Goal: Transaction & Acquisition: Obtain resource

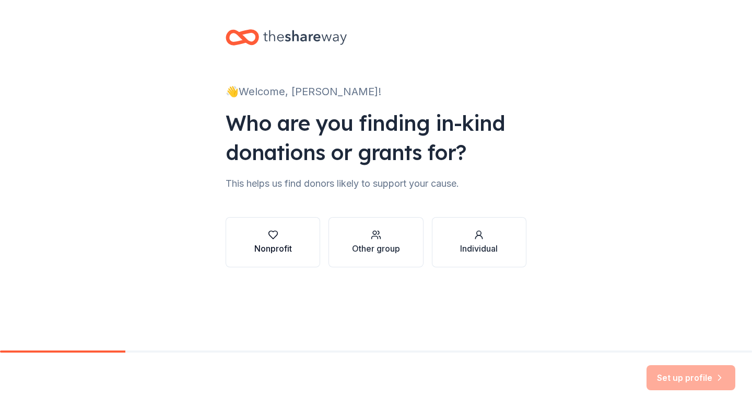
click at [263, 243] on div "Nonprofit" at bounding box center [273, 248] width 38 height 13
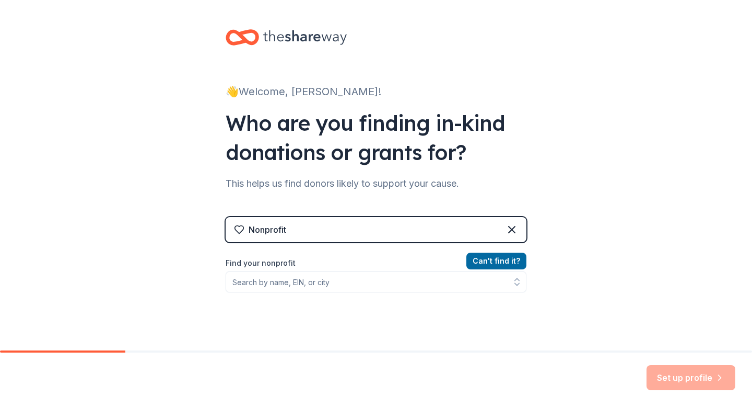
click at [572, 307] on div "👋 Welcome, [PERSON_NAME]! Who are you finding in-kind donations or grants for? …" at bounding box center [376, 223] width 752 height 447
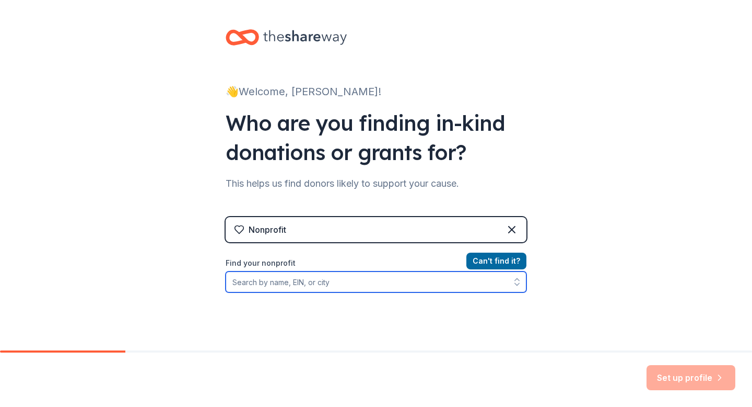
click at [306, 278] on input "Find your nonprofit" at bounding box center [376, 281] width 301 height 21
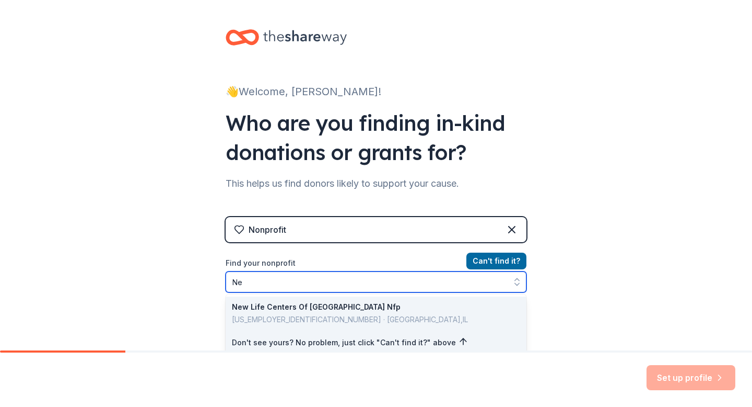
type input "N"
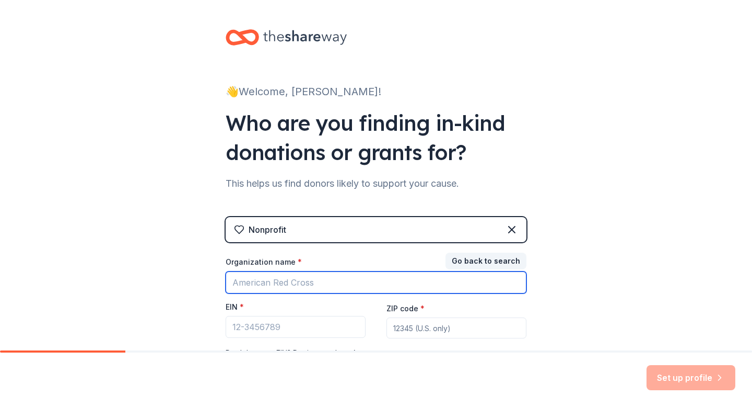
click at [423, 284] on input "Organization name *" at bounding box center [376, 282] width 301 height 22
type input "[GEOGRAPHIC_DATA][DEMOGRAPHIC_DATA]"
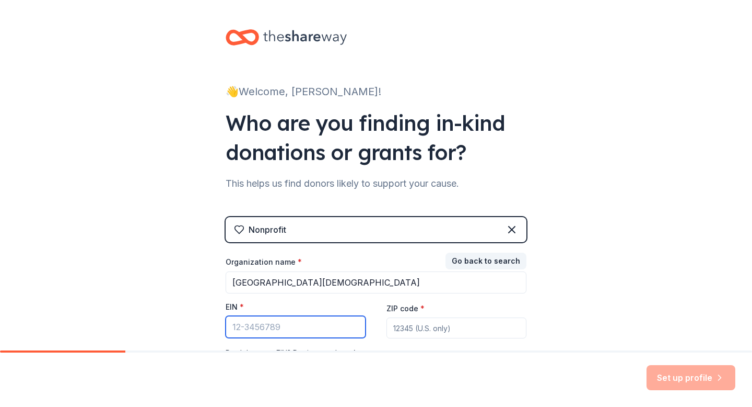
click at [300, 323] on input "EIN *" at bounding box center [296, 327] width 140 height 22
click at [430, 323] on input "ZIP code *" at bounding box center [457, 327] width 140 height 21
type input "97015"
click at [263, 327] on input "EIN *" at bounding box center [296, 327] width 140 height 22
paste input "[US_EMPLOYER_IDENTIFICATION_NUMBER]"
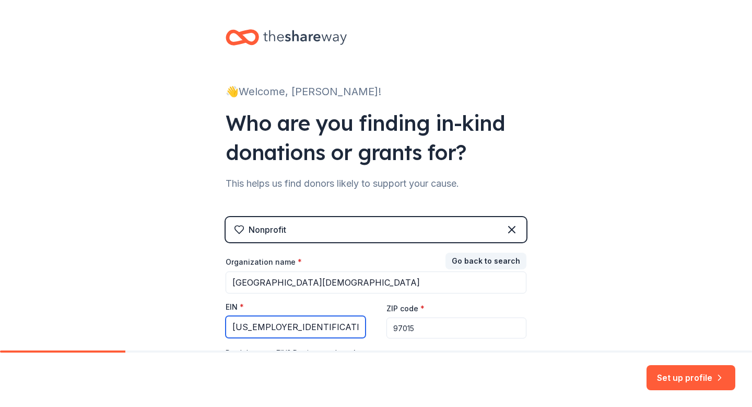
type input "[US_EMPLOYER_IDENTIFICATION_NUMBER]"
click at [649, 323] on div "👋 Welcome, [PERSON_NAME]! Who are you finding in-kind donations or grants for? …" at bounding box center [376, 215] width 752 height 430
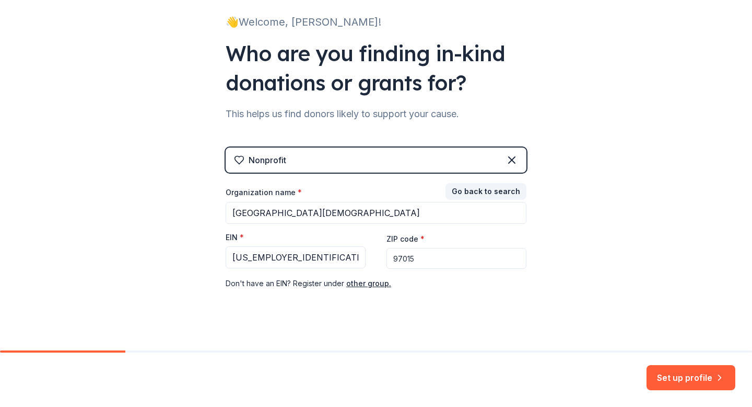
scroll to position [80, 0]
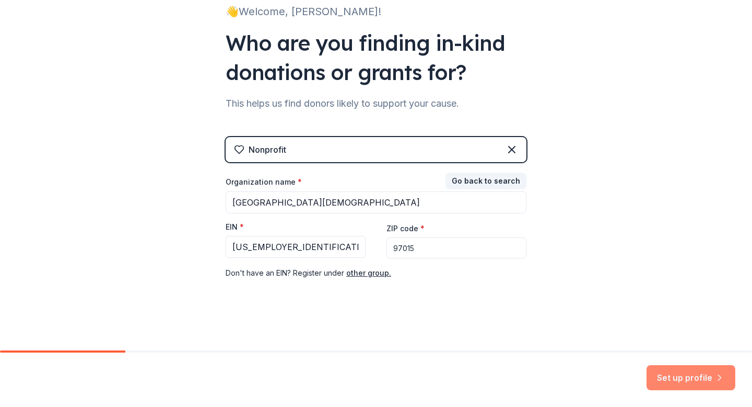
click at [692, 379] on button "Set up profile" at bounding box center [691, 377] width 89 height 25
click at [750, 208] on div "👋 Welcome, [PERSON_NAME]! Who are you finding in-kind donations or grants for? …" at bounding box center [376, 135] width 752 height 430
click at [608, 181] on div "👋 Welcome, [PERSON_NAME]! Who are you finding in-kind donations or grants for? …" at bounding box center [376, 135] width 752 height 430
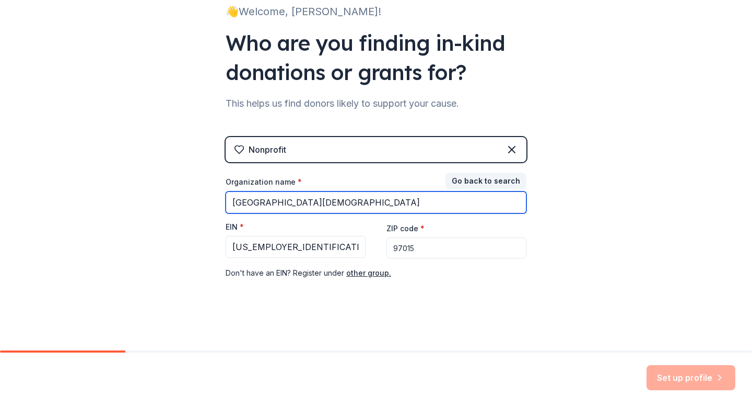
click at [468, 210] on input "[GEOGRAPHIC_DATA][DEMOGRAPHIC_DATA]" at bounding box center [376, 202] width 301 height 22
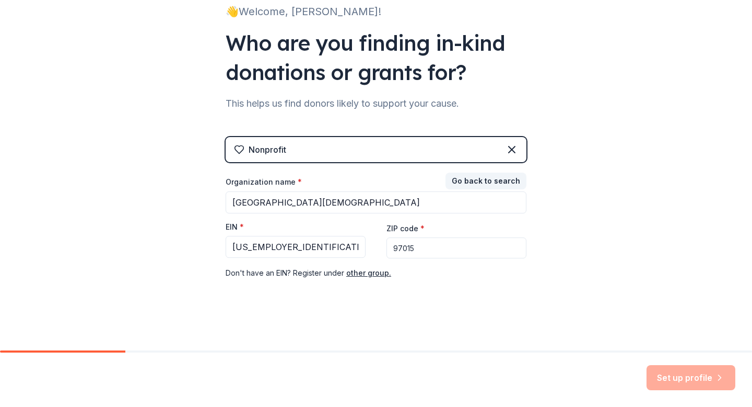
click at [555, 304] on div "👋 Welcome, [PERSON_NAME]! Who are you finding in-kind donations or grants for? …" at bounding box center [376, 135] width 752 height 430
drag, startPoint x: 459, startPoint y: 126, endPoint x: 439, endPoint y: 161, distance: 40.0
click at [439, 161] on div "Nonprofit Go back to search Organization name * [GEOGRAPHIC_DATA][DEMOGRAPHIC_D…" at bounding box center [376, 210] width 301 height 180
click at [438, 149] on div "Nonprofit" at bounding box center [376, 149] width 301 height 25
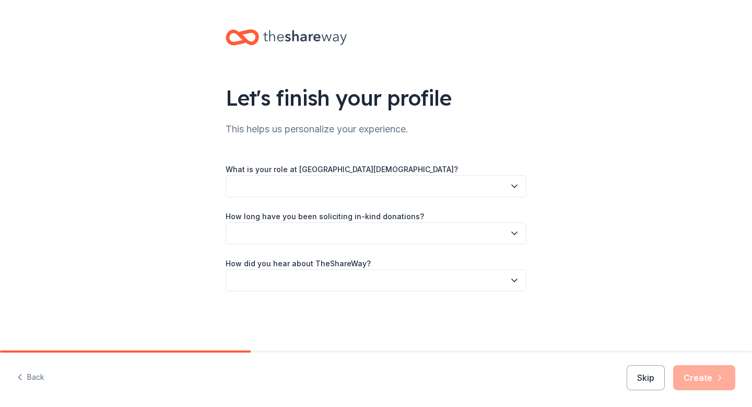
click at [515, 153] on div "Let's finish your profile This helps us personalize your experience. What is yo…" at bounding box center [376, 170] width 334 height 341
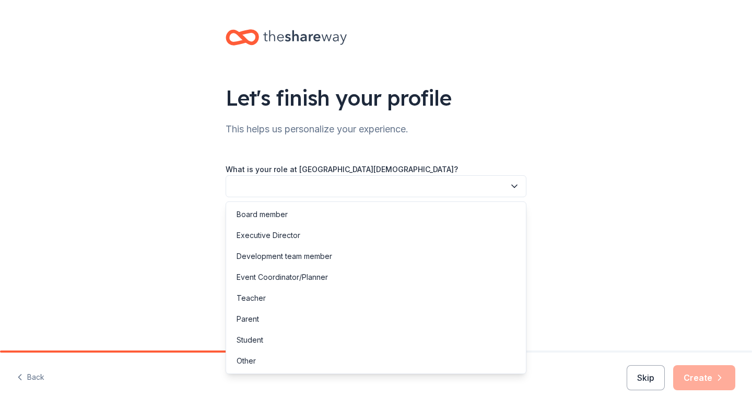
click at [500, 186] on button "button" at bounding box center [376, 186] width 301 height 22
click at [423, 298] on div "Teacher" at bounding box center [376, 297] width 296 height 21
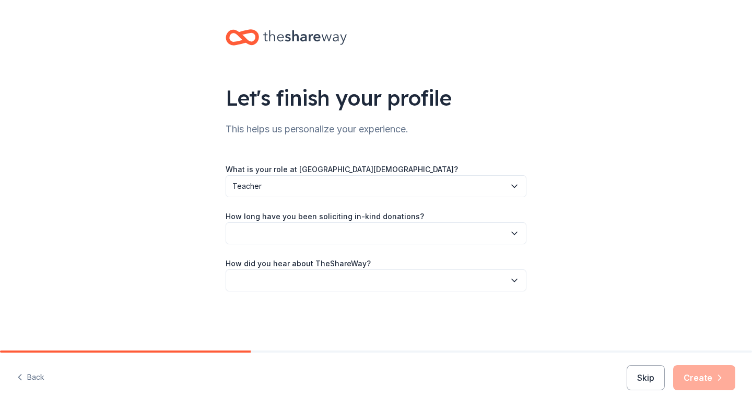
click at [458, 233] on button "button" at bounding box center [376, 233] width 301 height 22
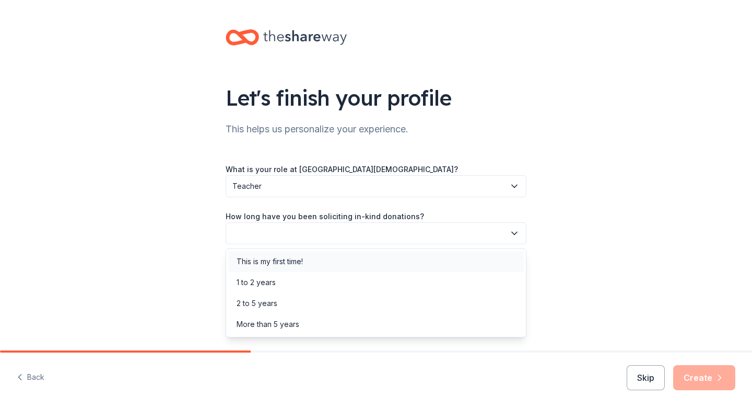
click at [425, 260] on div "This is my first time!" at bounding box center [376, 261] width 296 height 21
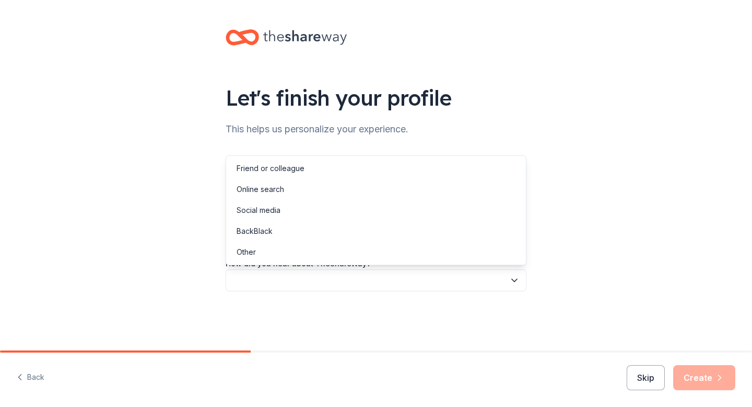
click at [442, 283] on button "button" at bounding box center [376, 280] width 301 height 22
click at [380, 211] on div "Social media" at bounding box center [376, 210] width 296 height 21
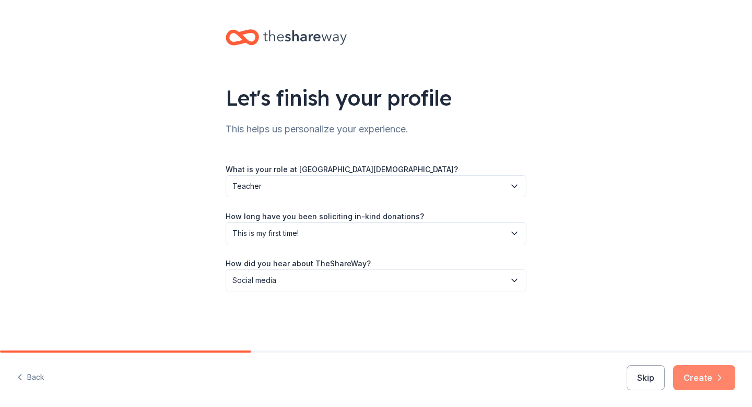
click at [703, 380] on button "Create" at bounding box center [705, 377] width 62 height 25
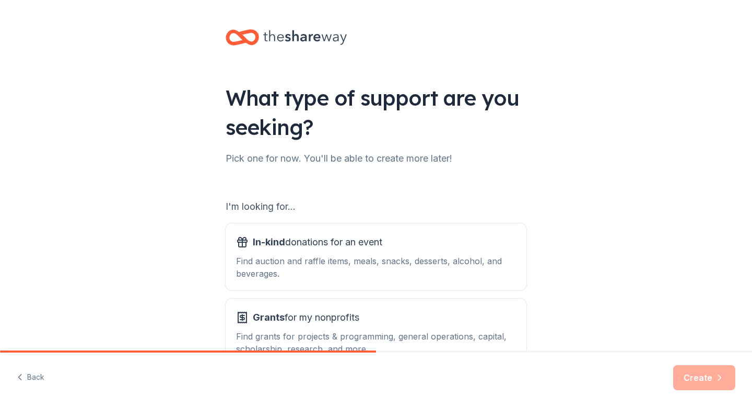
click at [672, 333] on div "What type of support are you seeking? Pick one for now. You'll be able to creat…" at bounding box center [376, 211] width 752 height 422
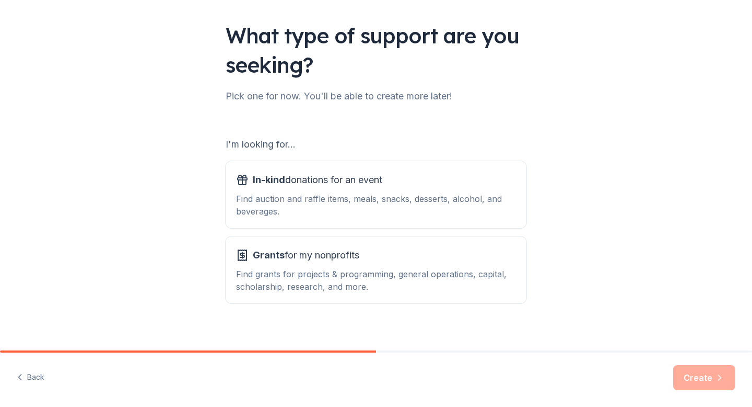
scroll to position [72, 0]
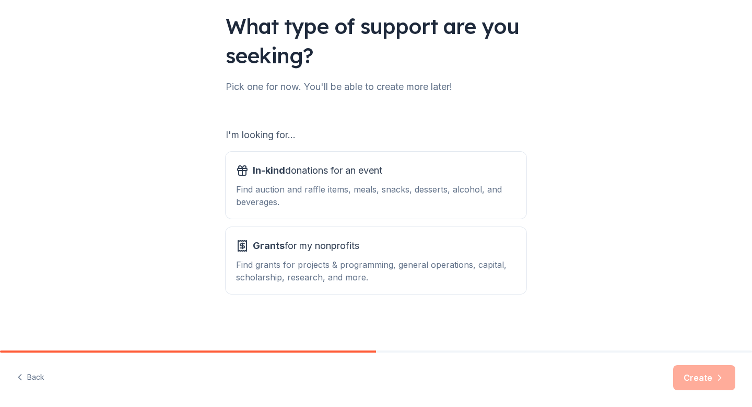
click at [550, 236] on div "What type of support are you seeking? Pick one for now. You'll be able to creat…" at bounding box center [376, 139] width 752 height 422
click at [398, 168] on div "In-kind donations for an event" at bounding box center [376, 170] width 280 height 17
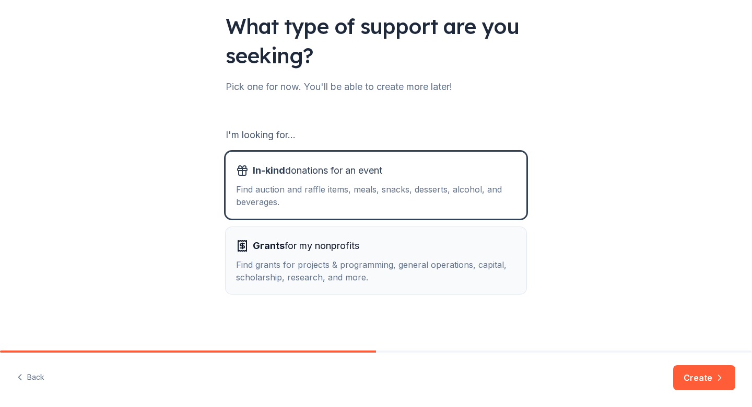
click at [401, 239] on div "Grants for my nonprofits" at bounding box center [376, 245] width 280 height 17
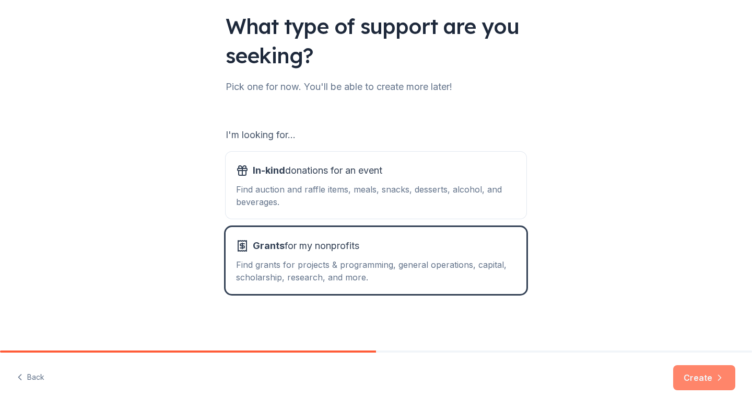
click at [698, 375] on button "Create" at bounding box center [705, 377] width 62 height 25
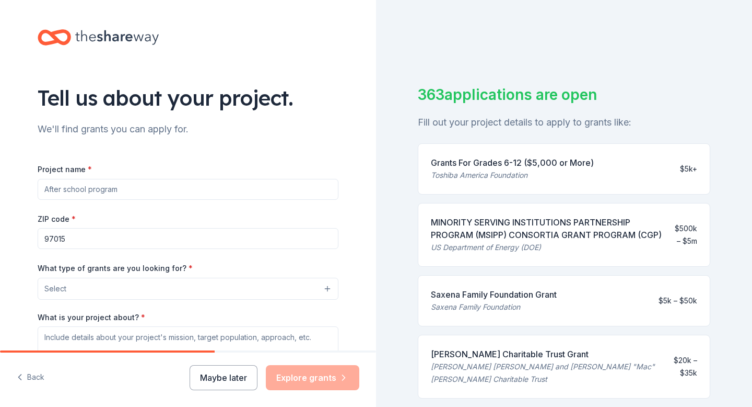
click at [211, 288] on button "Select" at bounding box center [188, 288] width 301 height 22
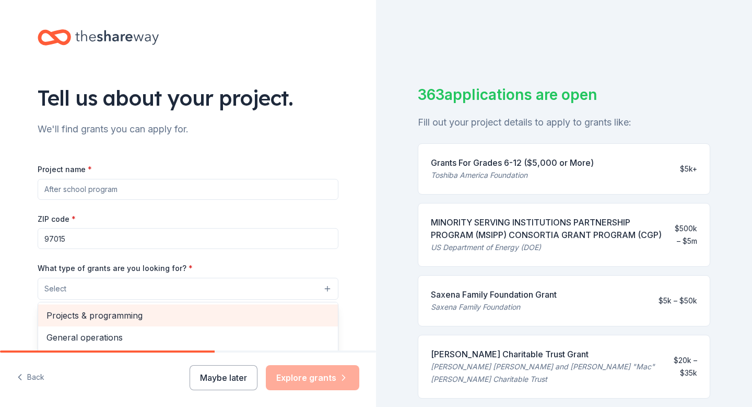
click at [208, 317] on span "Projects & programming" at bounding box center [188, 315] width 283 height 14
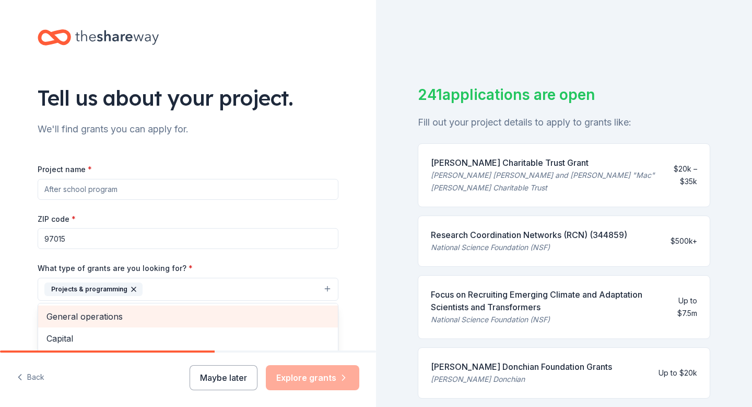
click at [251, 320] on span "General operations" at bounding box center [188, 316] width 283 height 14
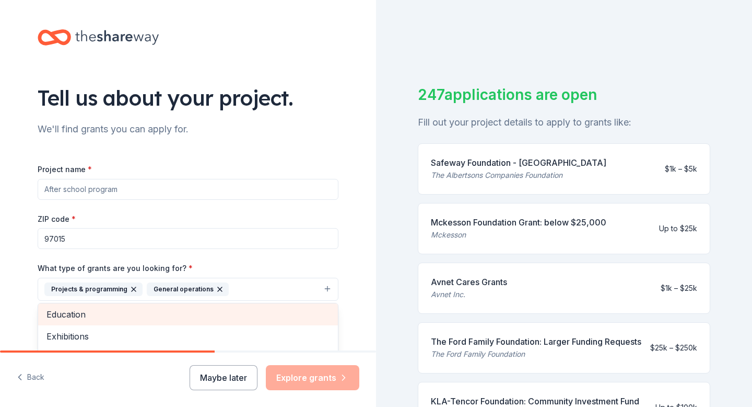
click at [277, 312] on div "Education" at bounding box center [188, 314] width 300 height 22
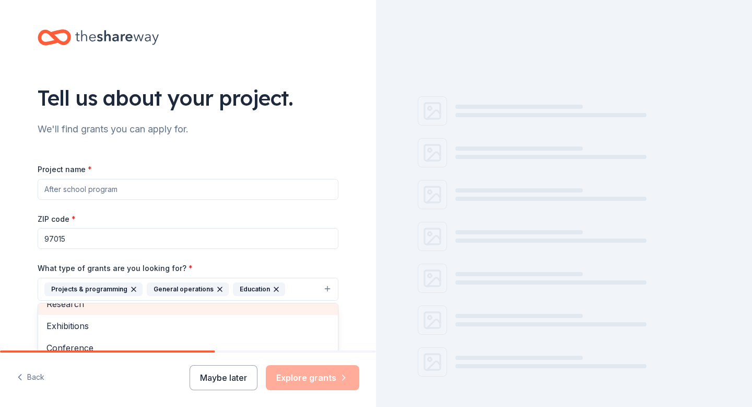
scroll to position [57, 0]
click at [367, 280] on div "Tell us about your project. We'll find grants you can apply for. Project name *…" at bounding box center [188, 250] width 376 height 501
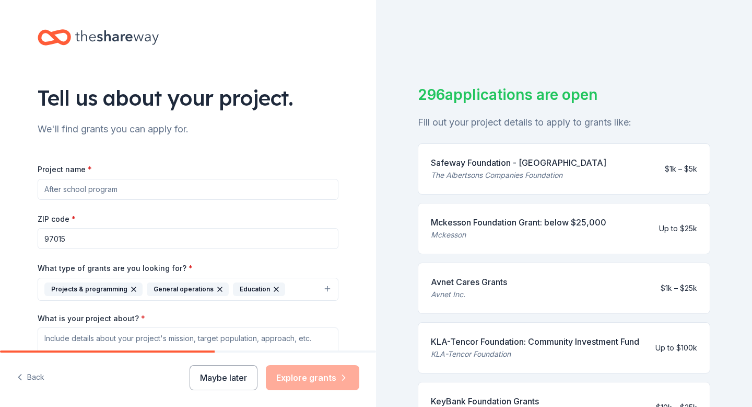
click at [367, 280] on div "Tell us about your project. We'll find grants you can apply for. Project name *…" at bounding box center [188, 250] width 376 height 501
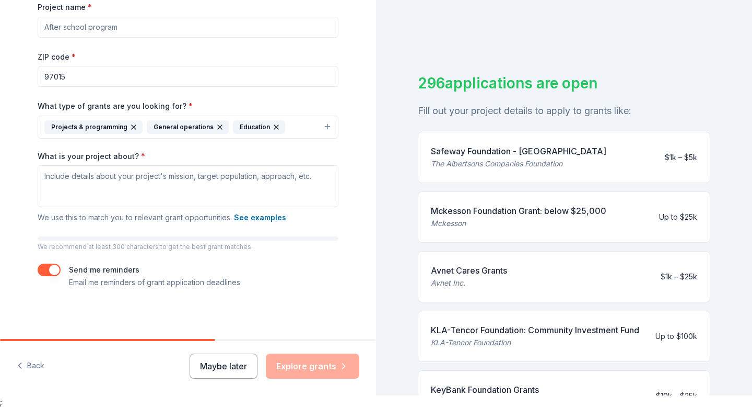
scroll to position [13, 0]
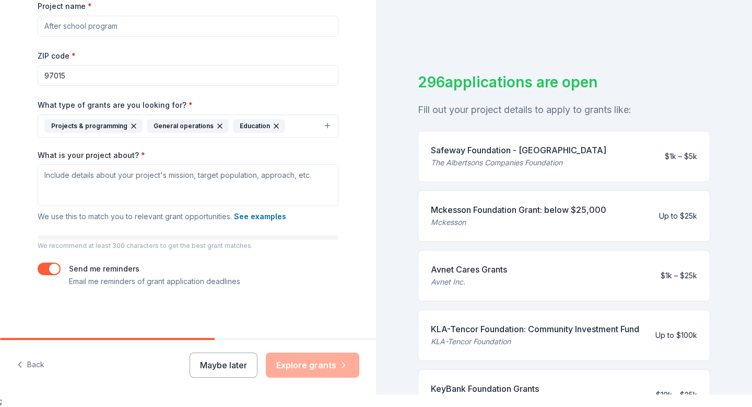
click at [54, 271] on button "button" at bounding box center [49, 268] width 23 height 13
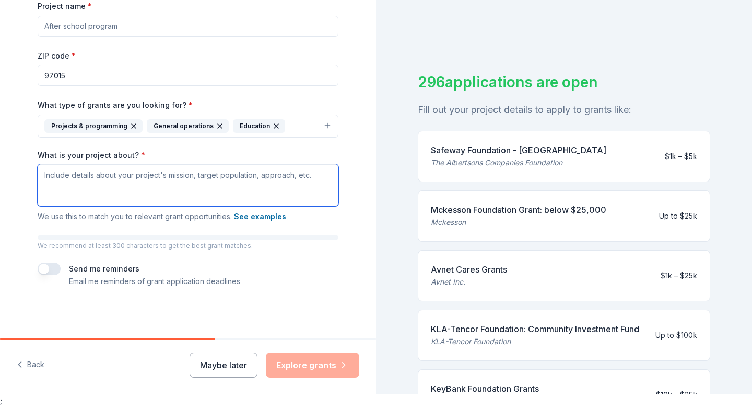
click at [175, 177] on textarea "What is your project about? *" at bounding box center [188, 185] width 301 height 42
click at [161, 173] on textarea "Starting after school programming, general operations for development support a…" at bounding box center [188, 185] width 301 height 42
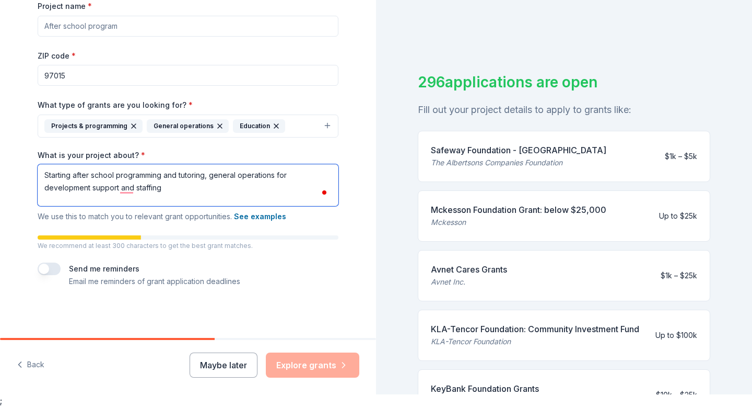
click at [168, 187] on textarea "Starting after school programming and tutoring, general operations for developm…" at bounding box center [188, 185] width 301 height 42
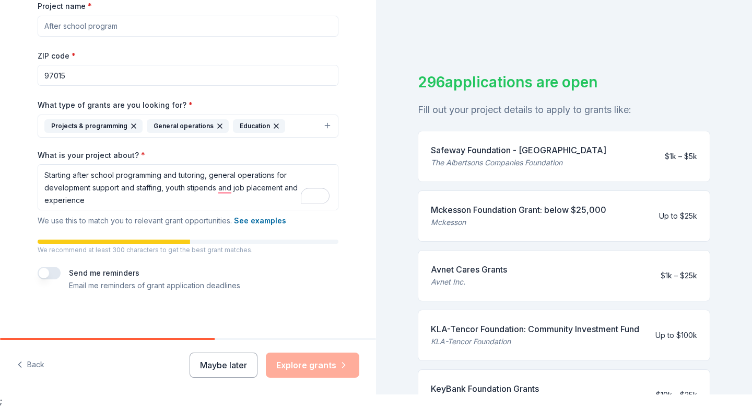
click at [321, 359] on div "Maybe later Explore grants" at bounding box center [275, 364] width 170 height 25
click at [361, 283] on div "Tell us about your project. We'll find grants you can apply for. Project name *…" at bounding box center [188, 89] width 376 height 505
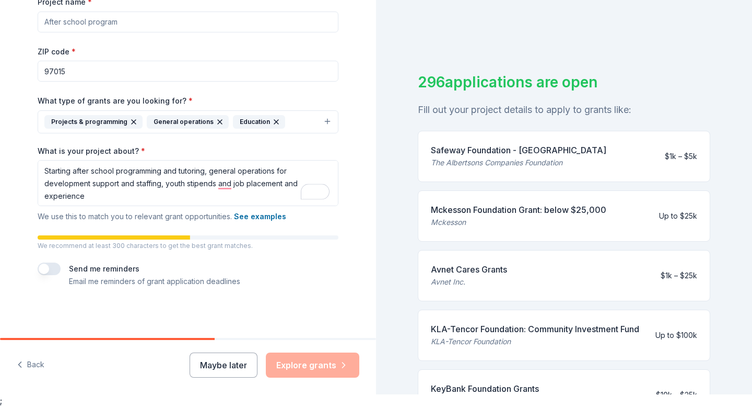
scroll to position [155, 0]
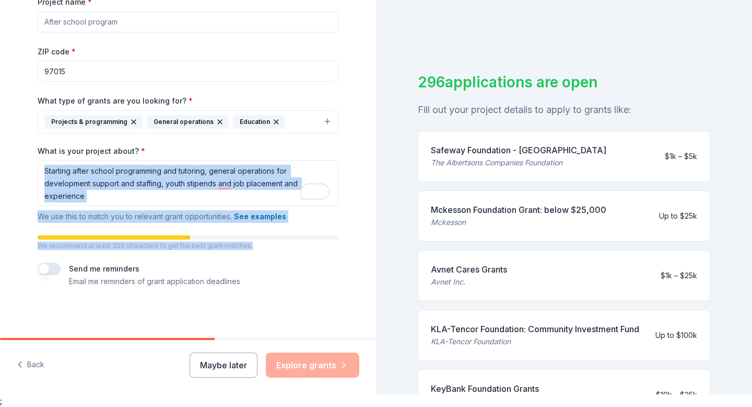
drag, startPoint x: 299, startPoint y: 261, endPoint x: 329, endPoint y: 200, distance: 67.3
click at [329, 200] on div "Project name * ZIP code * 97015 What type of grants are you looking for? * Proj…" at bounding box center [188, 141] width 301 height 292
click at [336, 253] on div "Project name * ZIP code * 97015 What type of grants are you looking for? * Proj…" at bounding box center [188, 141] width 301 height 292
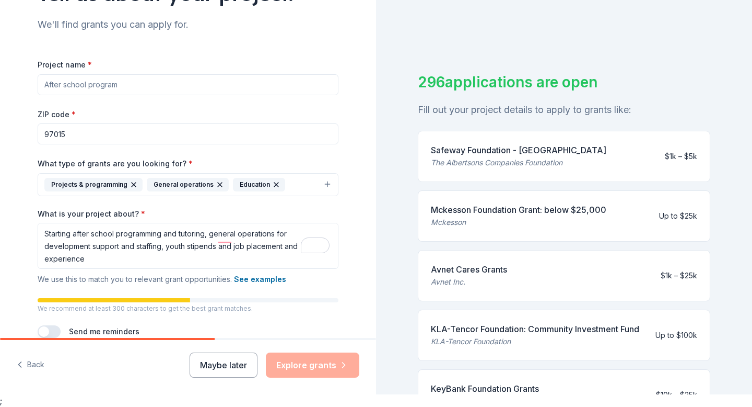
scroll to position [0, 0]
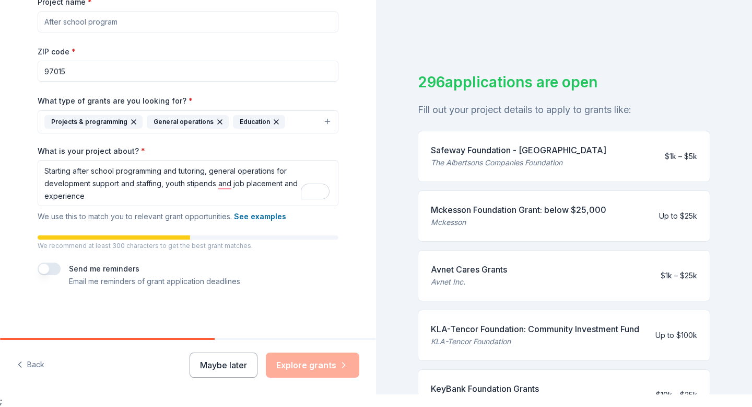
click at [330, 362] on div "Maybe later Explore grants" at bounding box center [275, 364] width 170 height 25
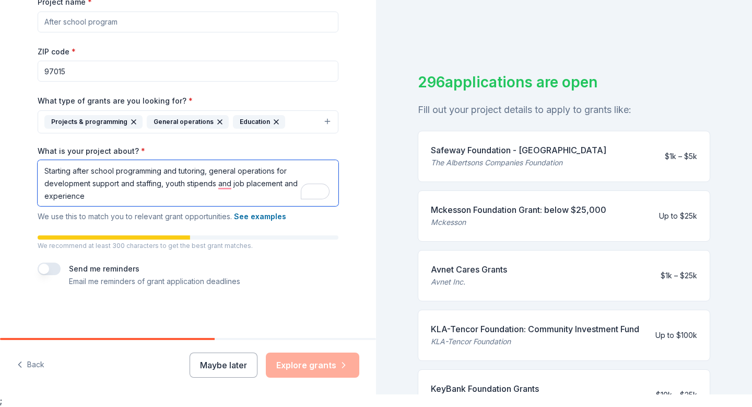
click at [141, 197] on textarea "Starting after school programming and tutoring, general operations for developm…" at bounding box center [188, 183] width 301 height 46
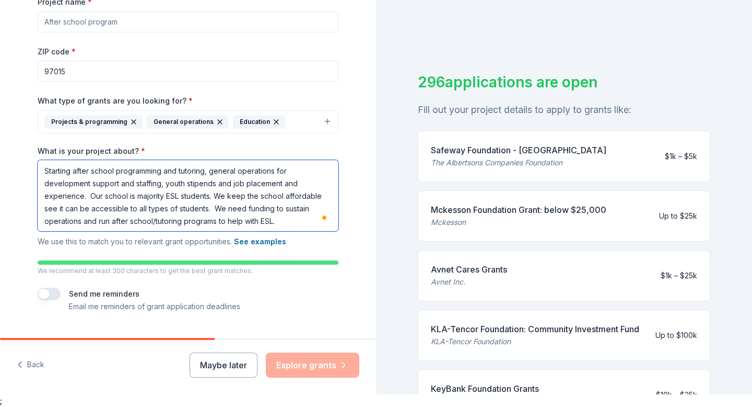
type textarea "Starting after school programming and tutoring, general operations for developm…"
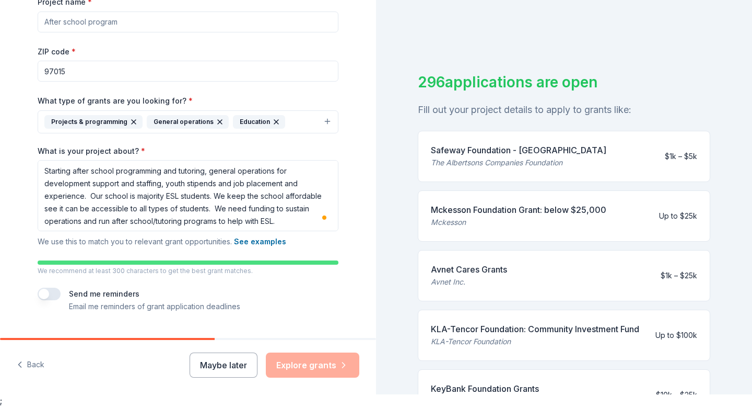
type button "on"
click at [296, 280] on div "Project name * ZIP code * 97015 What type of grants are you looking for? * Proj…" at bounding box center [188, 153] width 301 height 317
click at [330, 372] on div "Maybe later Explore grants" at bounding box center [275, 364] width 170 height 25
click at [51, 291] on button "button" at bounding box center [49, 293] width 23 height 13
click at [318, 364] on div "Maybe later Explore grants" at bounding box center [275, 364] width 170 height 25
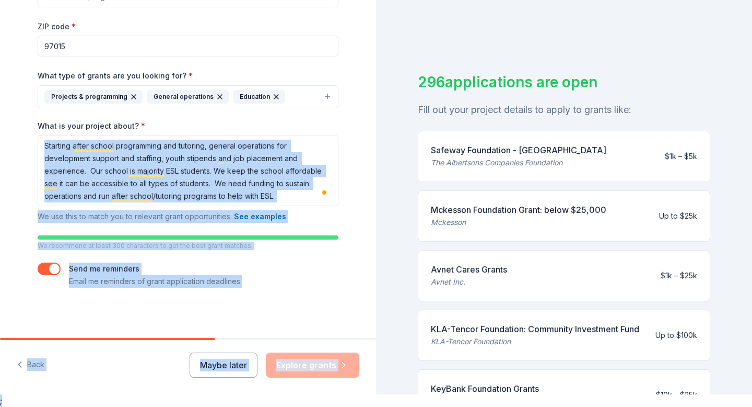
drag, startPoint x: 351, startPoint y: 213, endPoint x: 346, endPoint y: 406, distance: 192.9
click at [346, 394] on body "Tell us about your project. We'll find grants you can apply for. Project name *…" at bounding box center [376, 190] width 752 height 407
click at [293, 336] on div "Tell us about your project. We'll find grants you can apply for. Project name *…" at bounding box center [188, 73] width 334 height 530
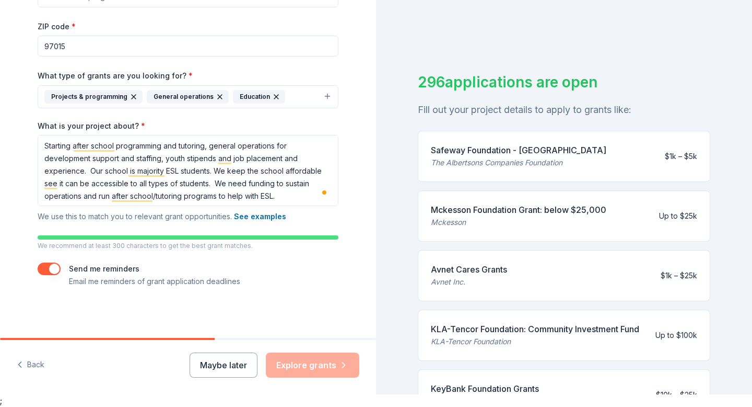
click at [315, 376] on div "Maybe later Explore grants" at bounding box center [275, 364] width 170 height 25
click at [315, 359] on div "Maybe later Explore grants" at bounding box center [275, 364] width 170 height 25
drag, startPoint x: 670, startPoint y: 110, endPoint x: 716, endPoint y: 406, distance: 299.8
click at [716, 394] on body "Tell us about your project. We'll find grants you can apply for. Project name *…" at bounding box center [376, 190] width 752 height 407
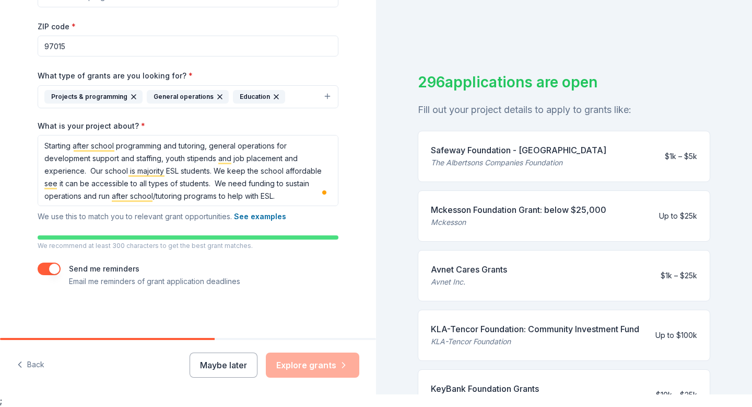
click at [280, 367] on div "Maybe later Explore grants" at bounding box center [275, 364] width 170 height 25
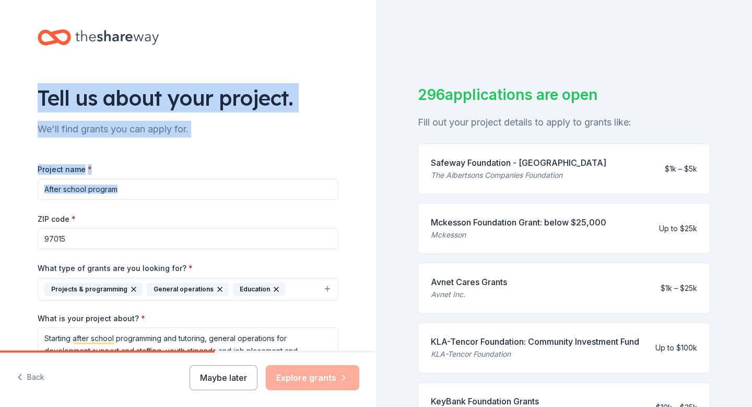
drag, startPoint x: 338, startPoint y: 28, endPoint x: 327, endPoint y: -64, distance: 92.6
click at [327, 0] on html "Tell us about your project. We'll find grants you can apply for. Project name *…" at bounding box center [376, 203] width 752 height 407
click at [309, 156] on div "Project name * ZIP code * 97015 What type of grants are you looking for? * Proj…" at bounding box center [188, 313] width 301 height 334
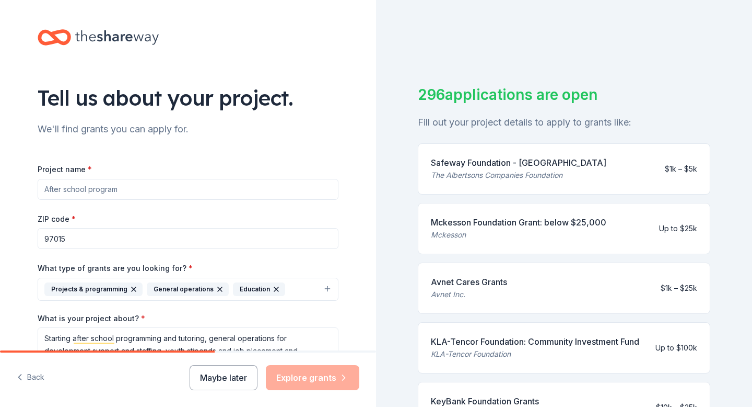
click at [183, 190] on input "Project name *" at bounding box center [188, 189] width 301 height 21
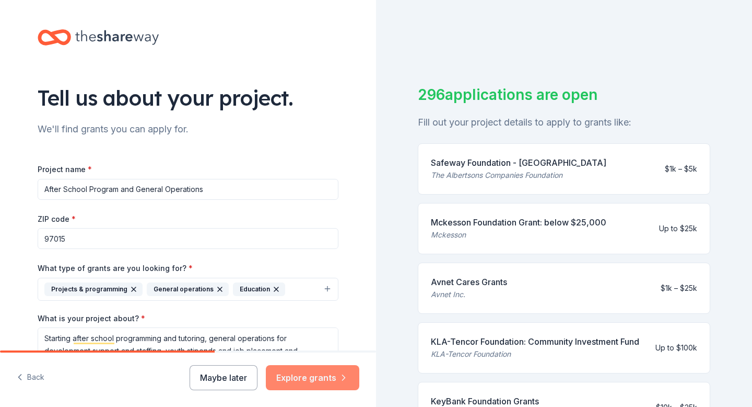
type input "After School Program and General Operations"
click at [337, 387] on button "Explore grants" at bounding box center [313, 377] width 94 height 25
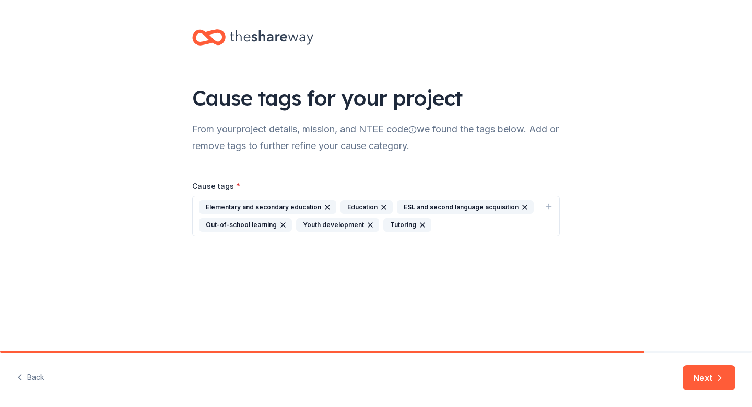
click at [469, 224] on div "Elementary and secondary education Education ESL and second language acquisitio…" at bounding box center [370, 215] width 342 height 31
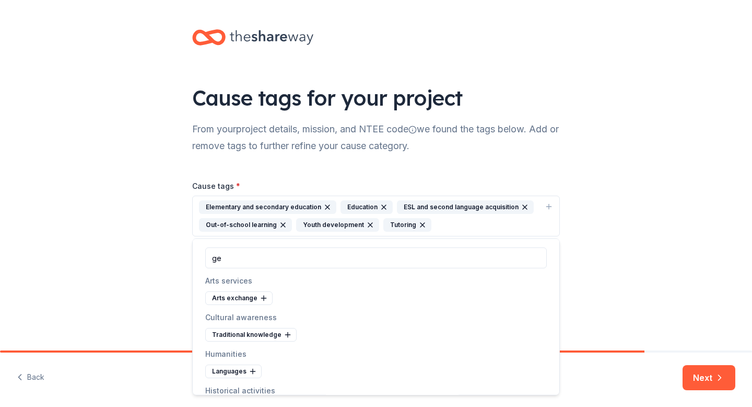
type input "g"
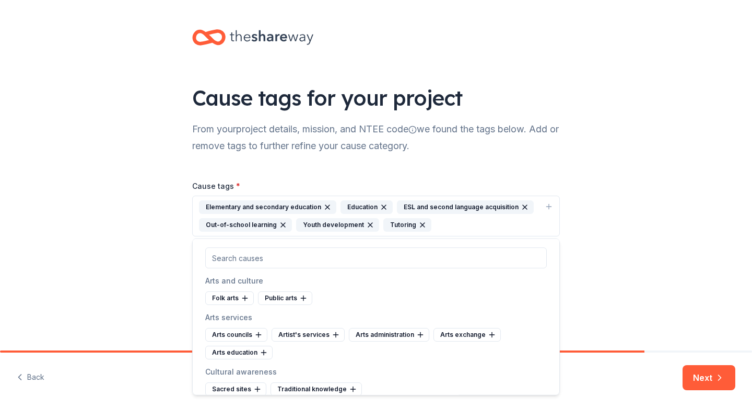
click at [681, 277] on div "Cause tags for your project From your project details, mission, and NTEE code w…" at bounding box center [376, 143] width 752 height 286
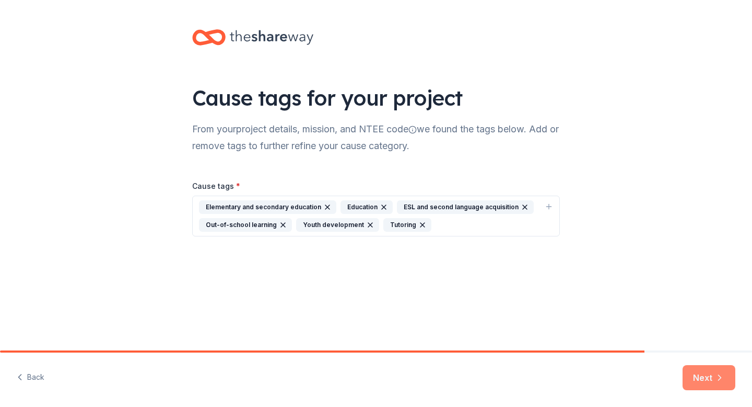
click at [704, 369] on button "Next" at bounding box center [709, 377] width 53 height 25
drag, startPoint x: 559, startPoint y: 274, endPoint x: 574, endPoint y: 321, distance: 49.4
click at [574, 321] on div "Cause tags for your project From your project details, mission, and NTEE code w…" at bounding box center [376, 175] width 752 height 350
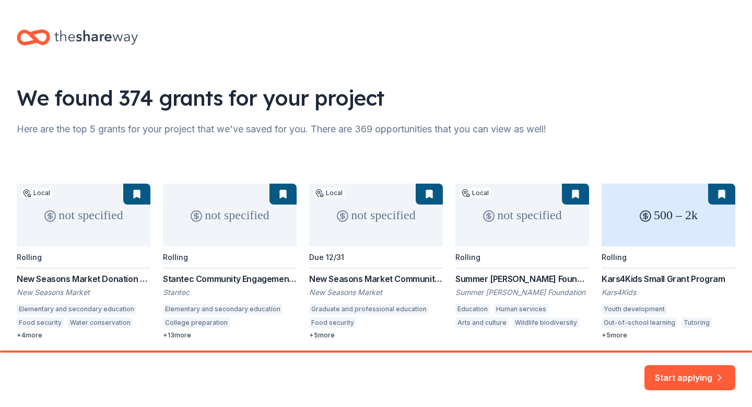
click at [603, 110] on div "We found 374 grants for your project" at bounding box center [376, 97] width 719 height 29
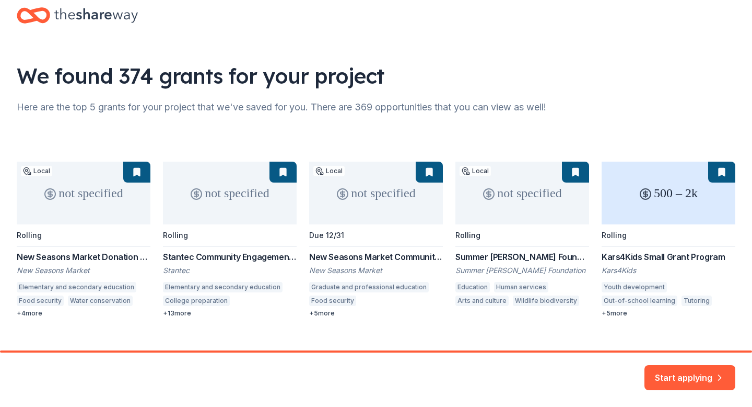
scroll to position [39, 0]
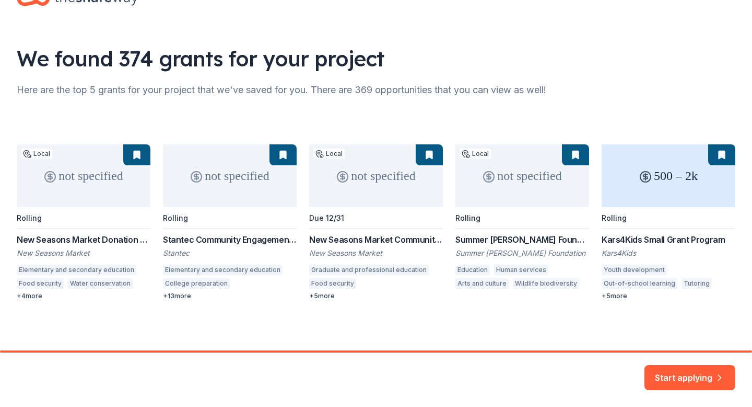
drag, startPoint x: 633, startPoint y: 105, endPoint x: 721, endPoint y: 319, distance: 232.2
click at [721, 319] on div "We found 374 grants for your project Here are the top 5 grants for your project…" at bounding box center [376, 155] width 752 height 389
click at [712, 372] on button "Start applying" at bounding box center [690, 375] width 91 height 25
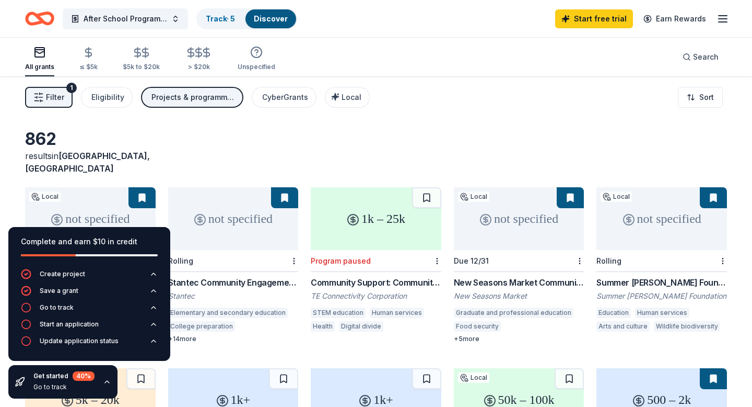
click at [595, 148] on div "862 results in [GEOGRAPHIC_DATA], [GEOGRAPHIC_DATA]" at bounding box center [376, 152] width 702 height 46
click at [533, 209] on div "not specified" at bounding box center [519, 218] width 131 height 63
click at [507, 134] on div "862 results in [GEOGRAPHIC_DATA], [GEOGRAPHIC_DATA]" at bounding box center [376, 152] width 702 height 46
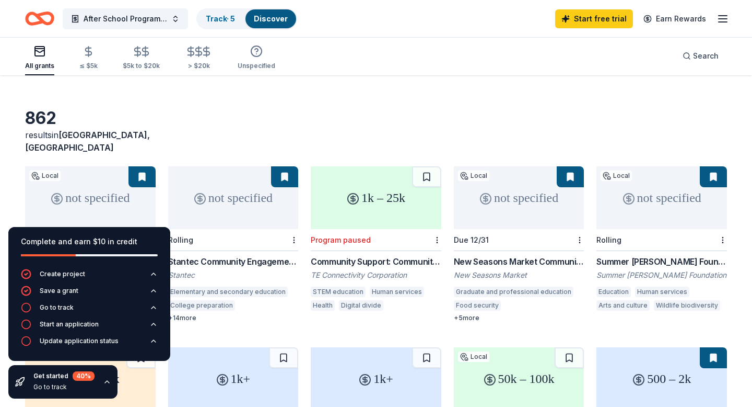
scroll to position [42, 0]
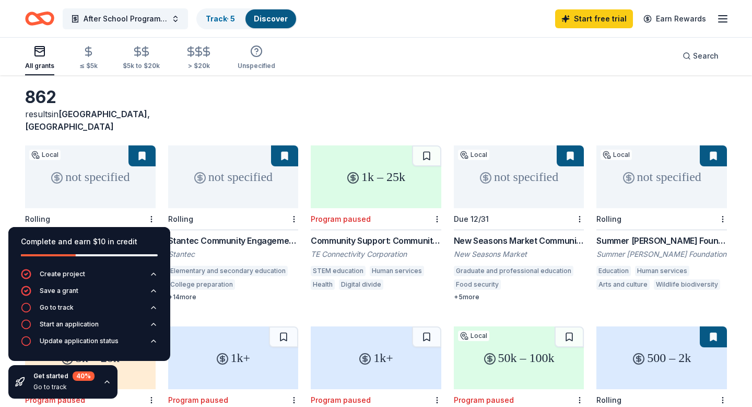
click at [644, 184] on div "not specified" at bounding box center [662, 176] width 131 height 63
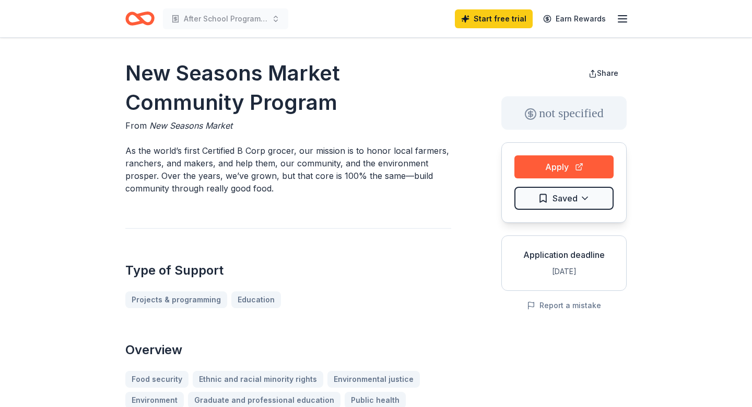
click at [445, 127] on div "From New Seasons Market" at bounding box center [288, 125] width 326 height 13
